Goal: Transaction & Acquisition: Obtain resource

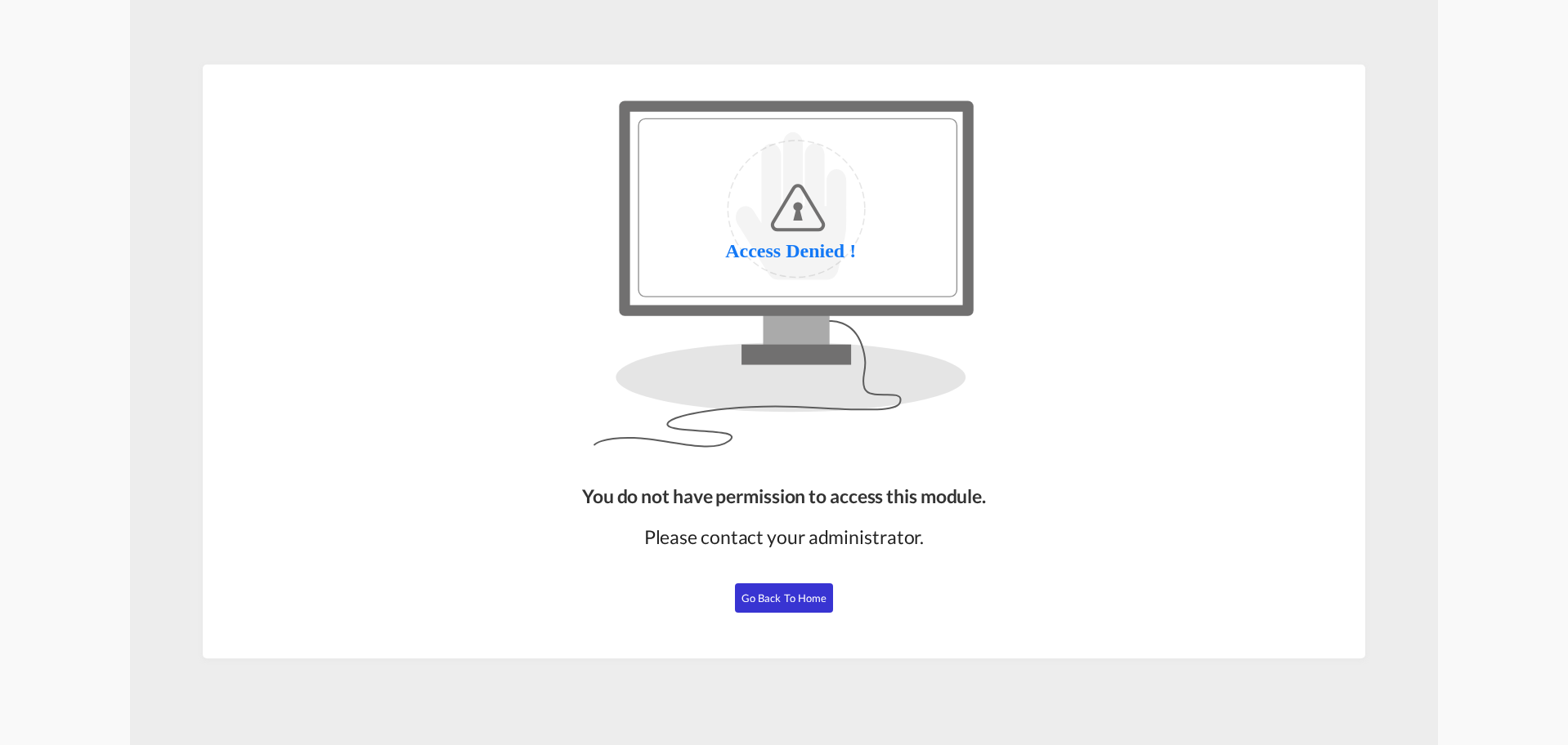
click at [976, 581] on div "You do not have permission to access this module. Please contact your administr…" at bounding box center [784, 563] width 417 height 176
click at [777, 598] on span "Go Back to Home" at bounding box center [784, 598] width 86 height 13
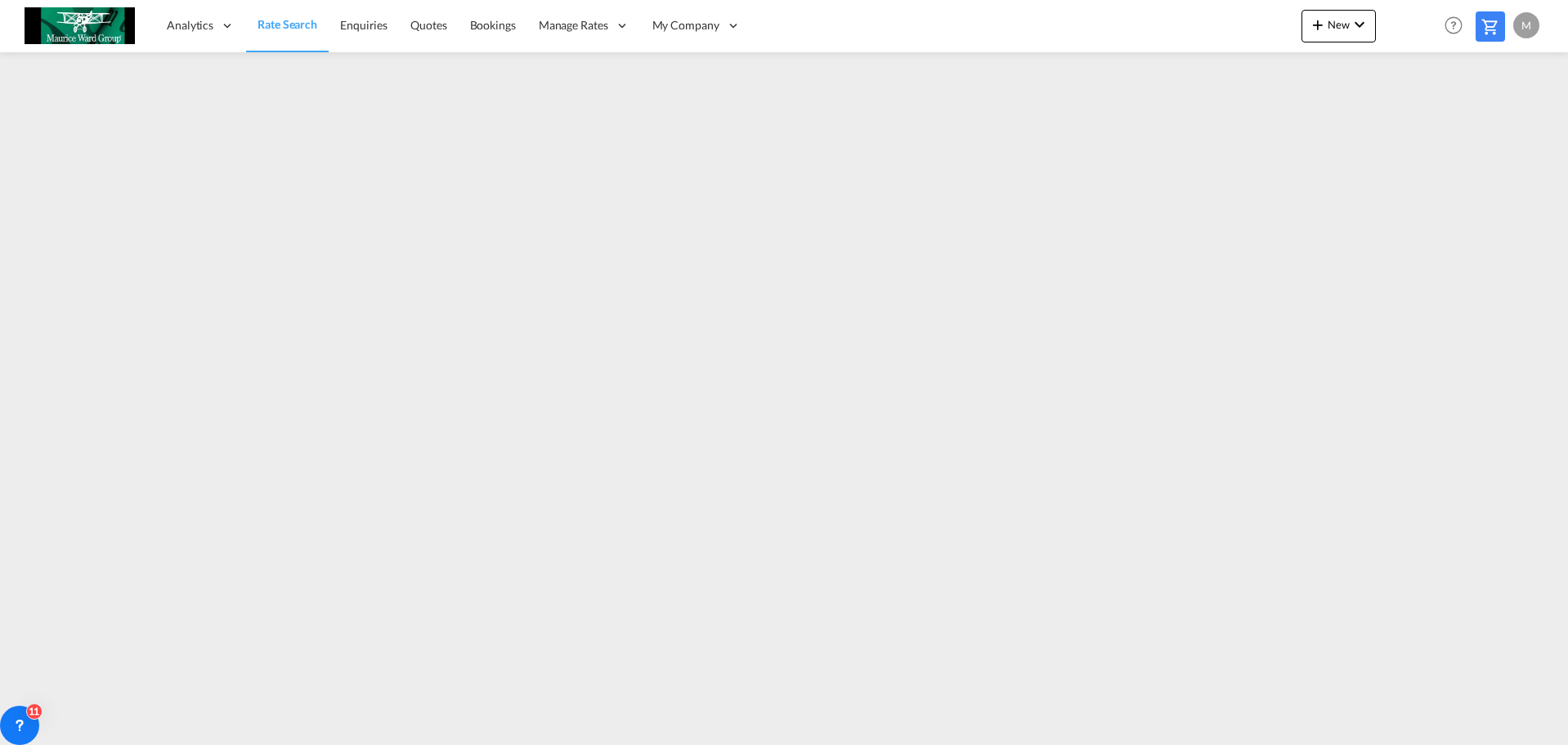
click at [1530, 29] on div "M" at bounding box center [1526, 25] width 27 height 27
click at [1516, 9] on md-backdrop at bounding box center [784, 372] width 1568 height 745
